Goal: Transaction & Acquisition: Purchase product/service

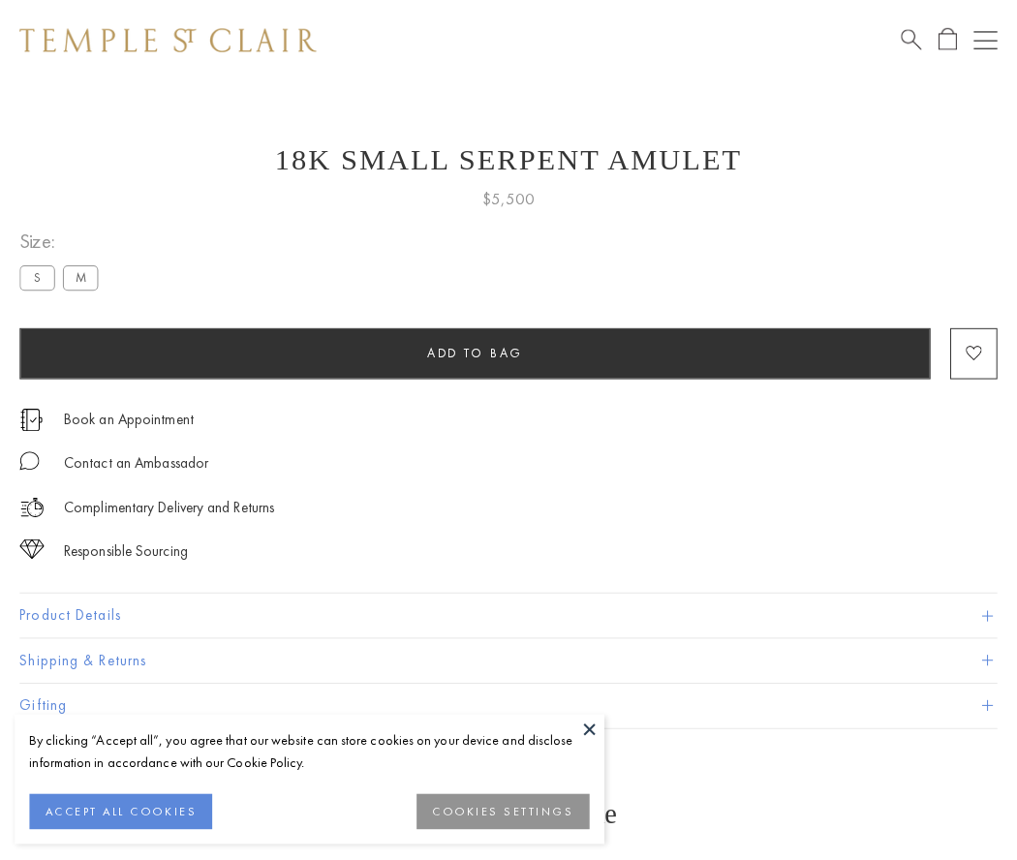
scroll to position [46, 0]
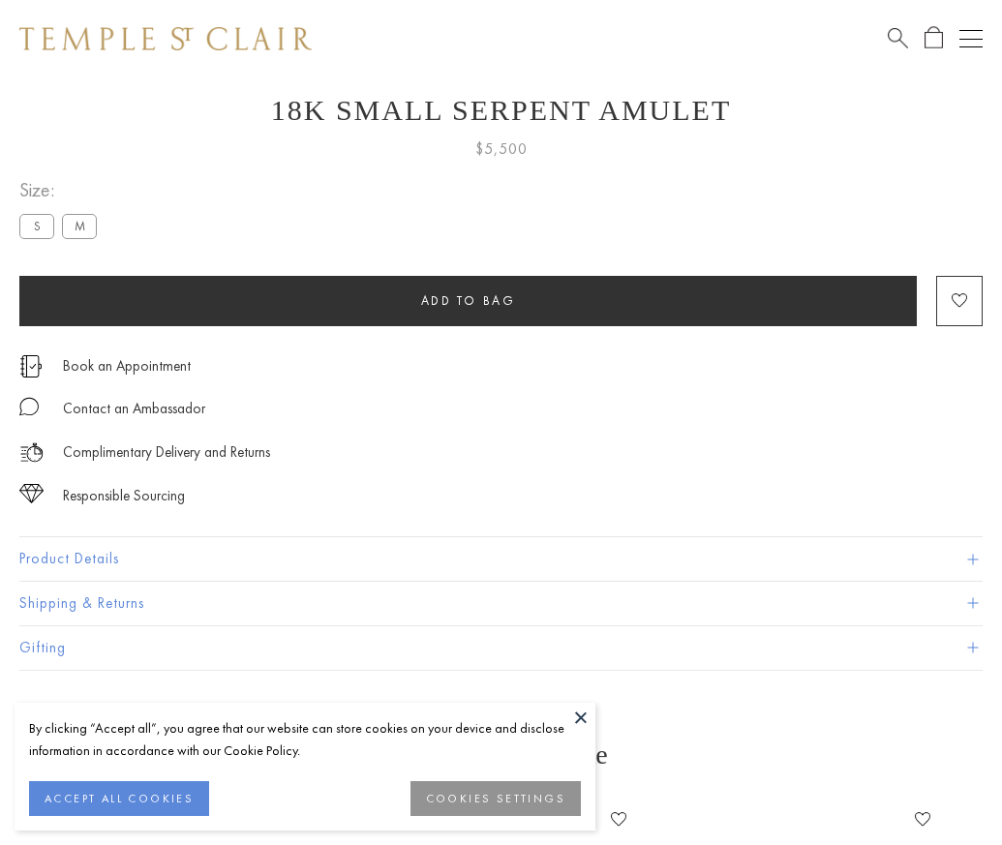
click at [468, 300] on span "Add to bag" at bounding box center [468, 300] width 95 height 16
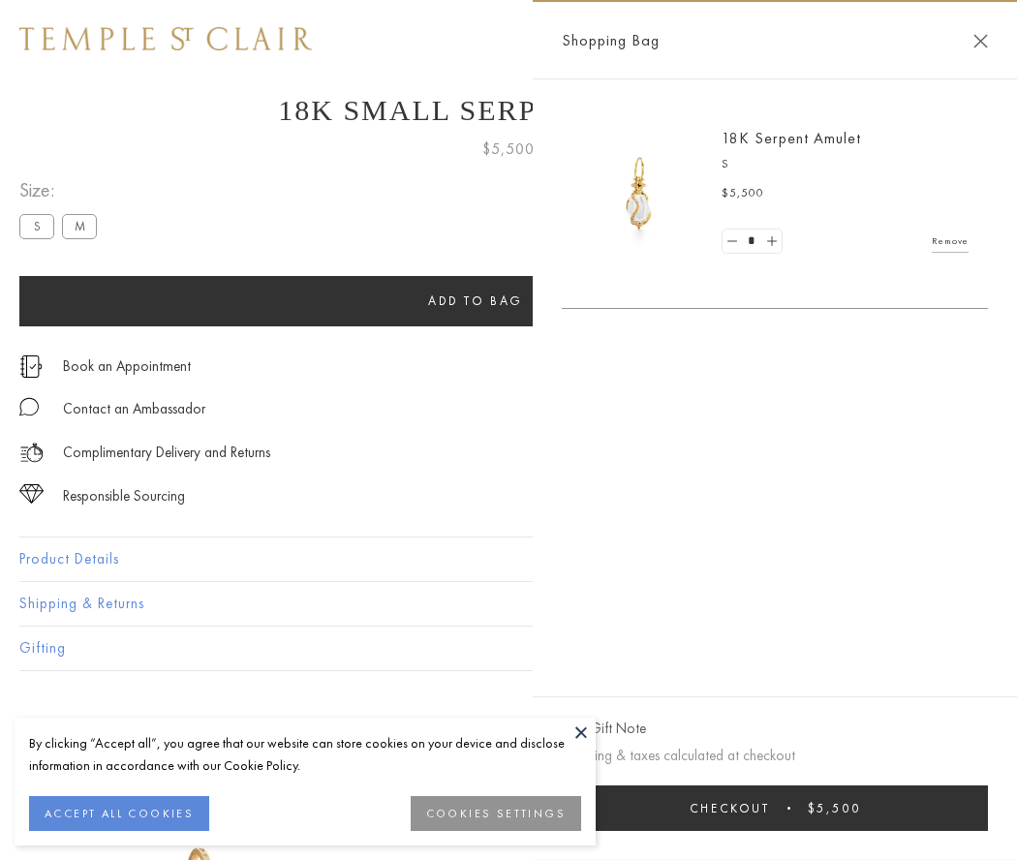
click at [775, 808] on button "Checkout $5,500" at bounding box center [775, 808] width 426 height 46
